Goal: Information Seeking & Learning: Find specific fact

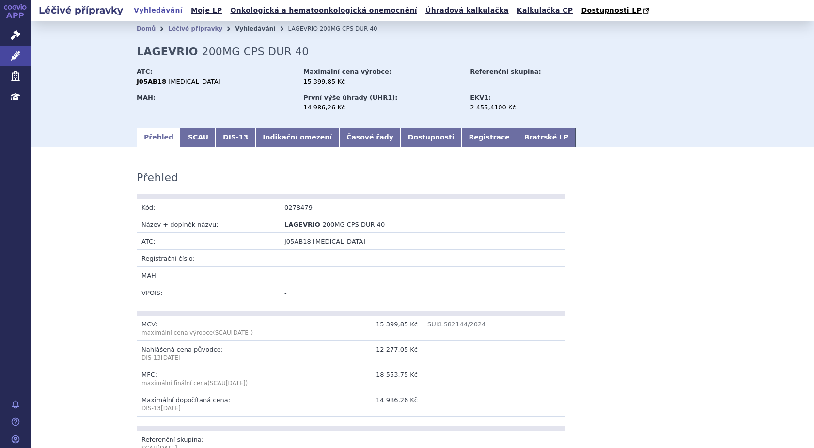
click at [235, 29] on link "Vyhledávání" at bounding box center [255, 28] width 40 height 7
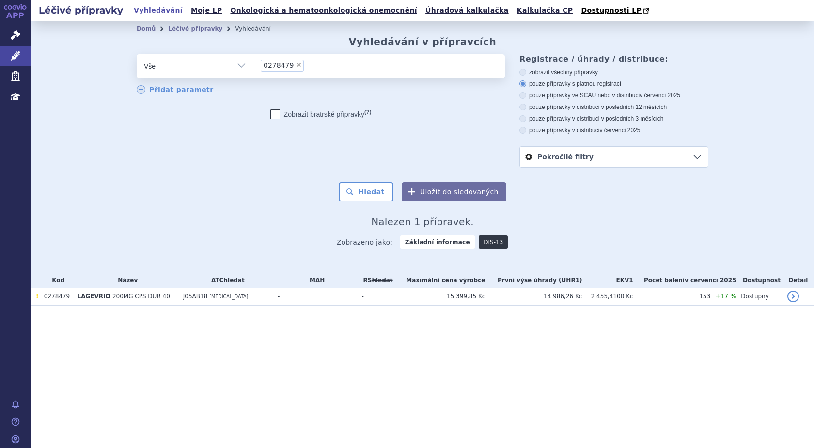
click at [297, 67] on span "×" at bounding box center [299, 65] width 6 height 6
click at [253, 67] on select "0278479" at bounding box center [253, 66] width 0 height 24
select select
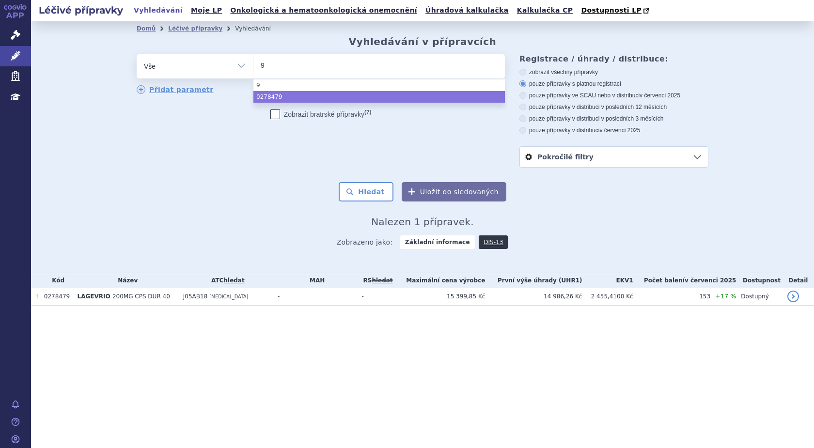
type input "99"
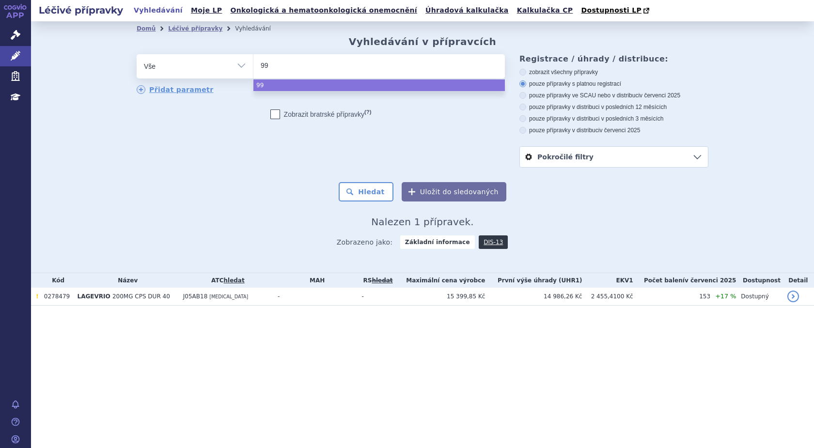
type input "999"
type input "9999"
type input "999910"
type input "9999910"
select select "9999910"
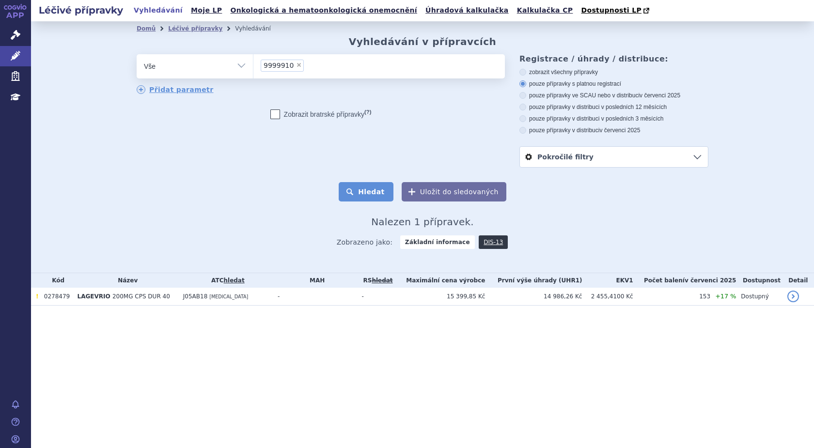
drag, startPoint x: 372, startPoint y: 190, endPoint x: 368, endPoint y: 195, distance: 6.2
click at [371, 190] on button "Hledat" at bounding box center [366, 191] width 55 height 19
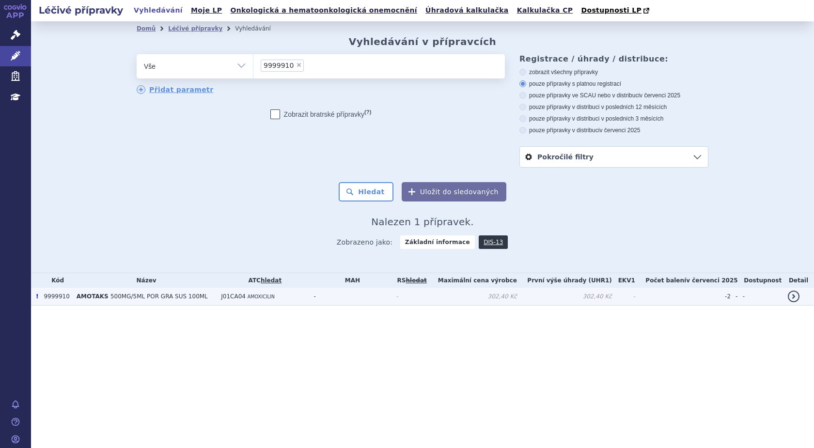
click at [117, 300] on span "500MG/5ML POR GRA SUS 100ML" at bounding box center [158, 296] width 97 height 7
